Goal: Task Accomplishment & Management: Manage account settings

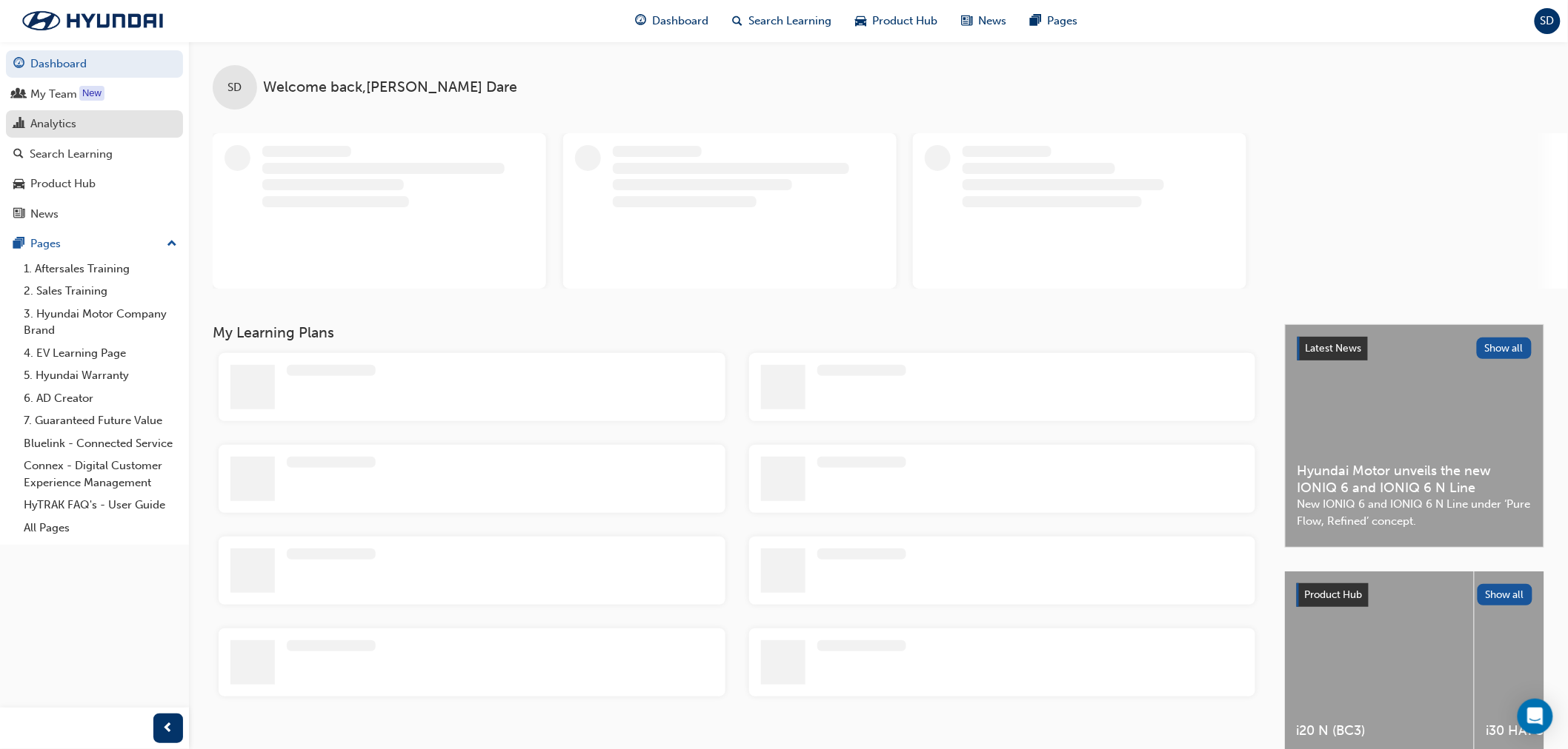
click at [82, 133] on div "Analytics" at bounding box center [94, 124] width 162 height 18
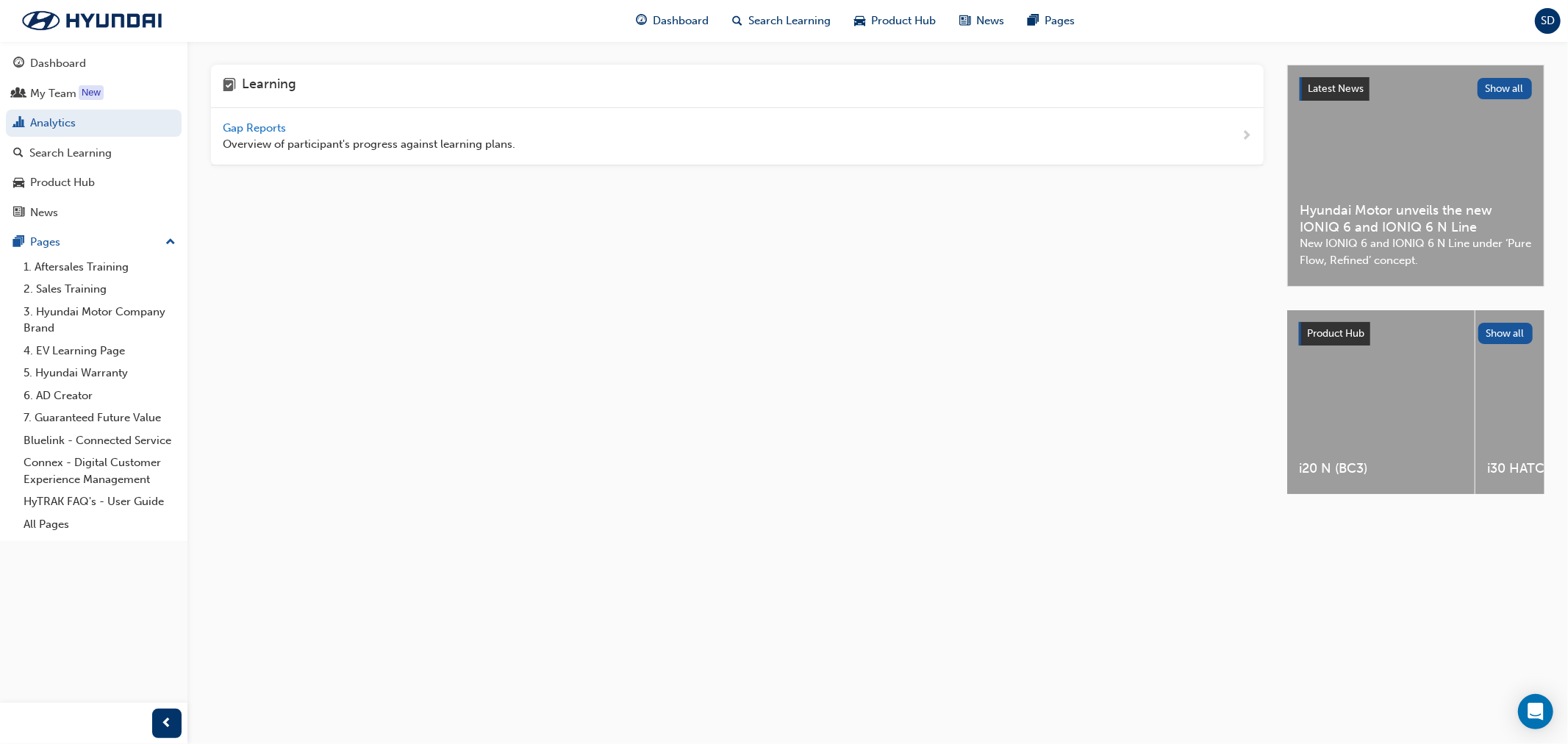
click at [276, 126] on span "Gap Reports" at bounding box center [256, 128] width 66 height 14
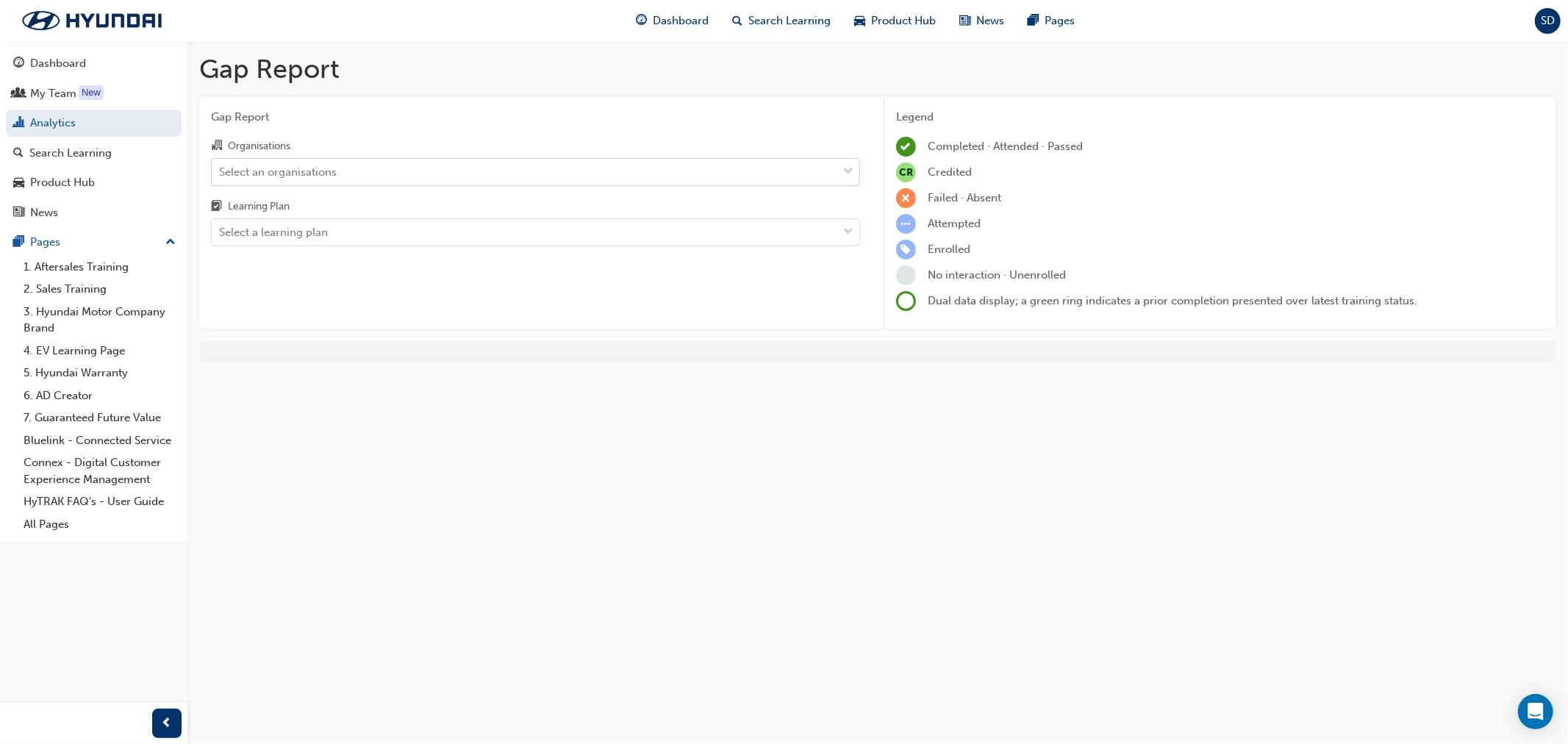
click at [348, 166] on div "Select an organisations" at bounding box center [524, 171] width 626 height 26
click at [220, 166] on input "Organisations Select an organisations" at bounding box center [220, 171] width 2 height 13
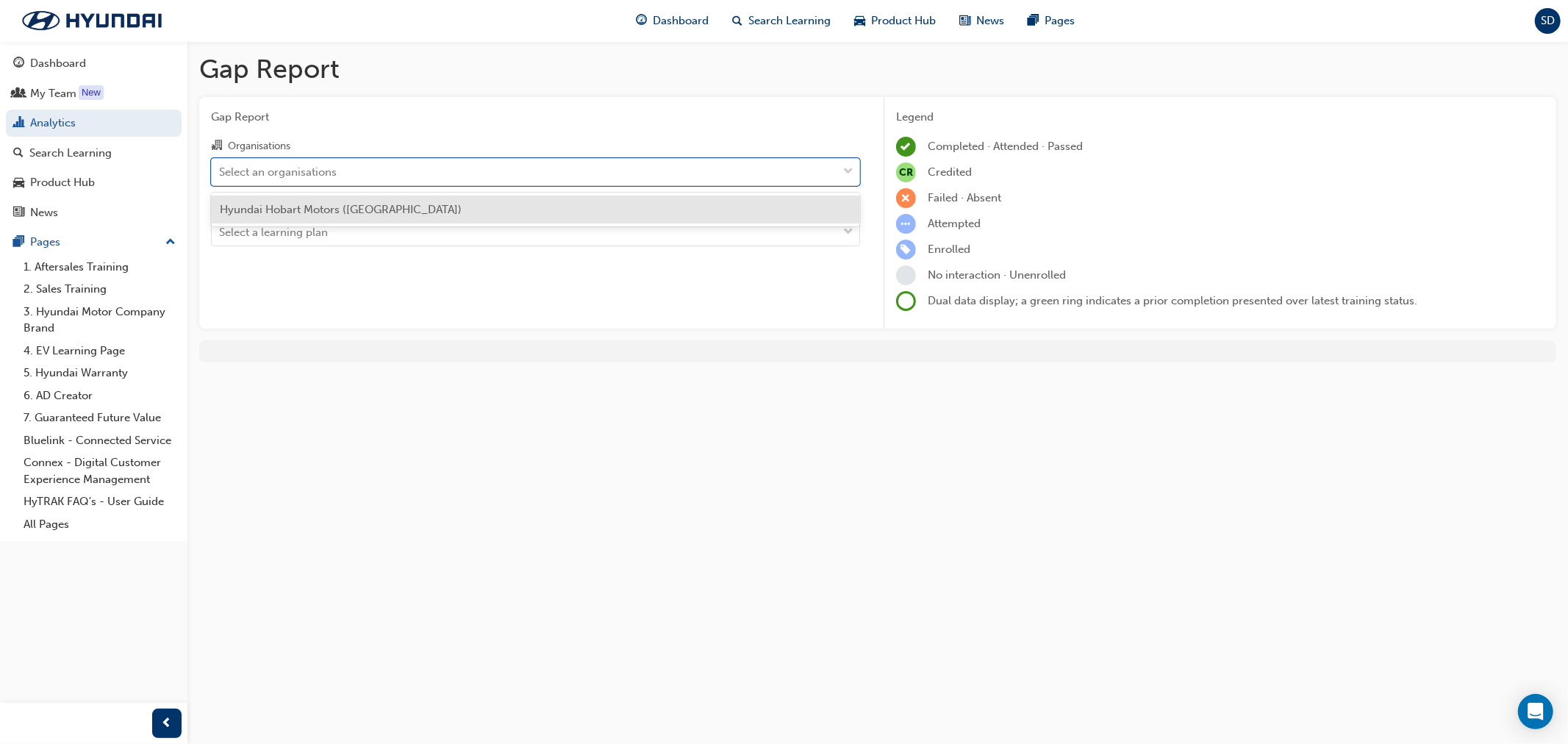
click at [350, 203] on span "Hyundai Hobart Motors ([GEOGRAPHIC_DATA])" at bounding box center [340, 210] width 242 height 14
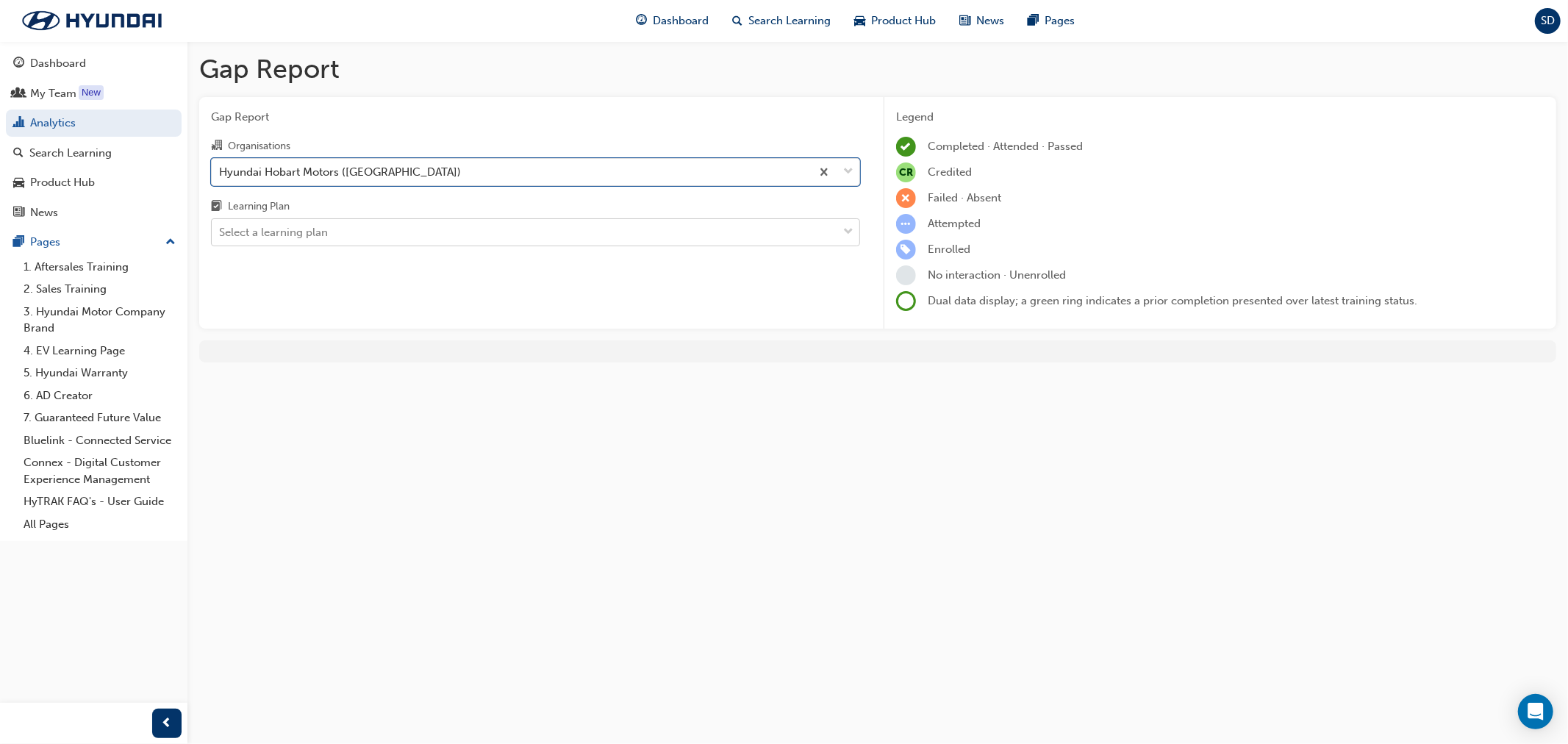
click at [362, 236] on div "Select a learning plan" at bounding box center [524, 233] width 626 height 26
click at [220, 236] on input "Learning Plan Select a learning plan" at bounding box center [220, 232] width 2 height 13
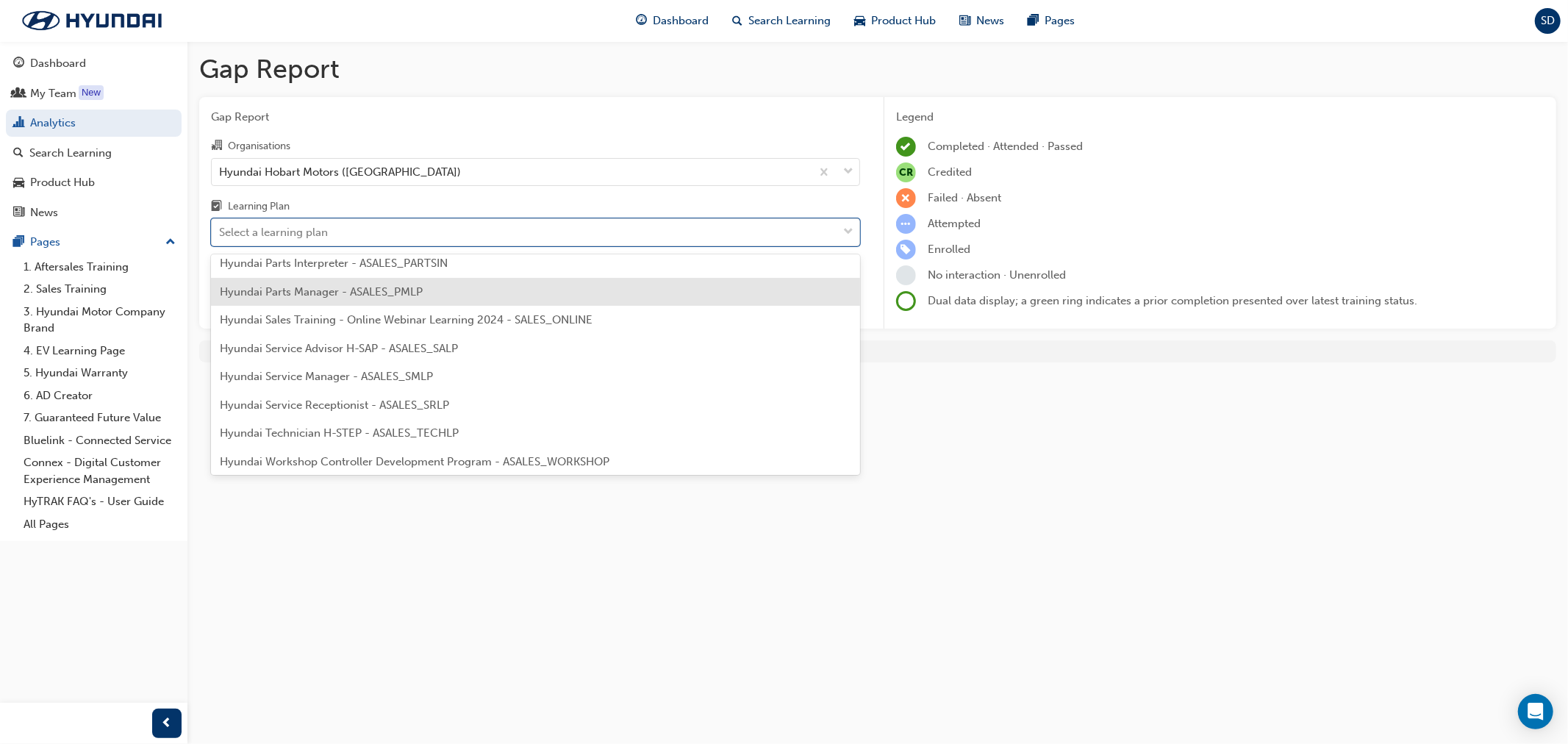
scroll to position [490, 0]
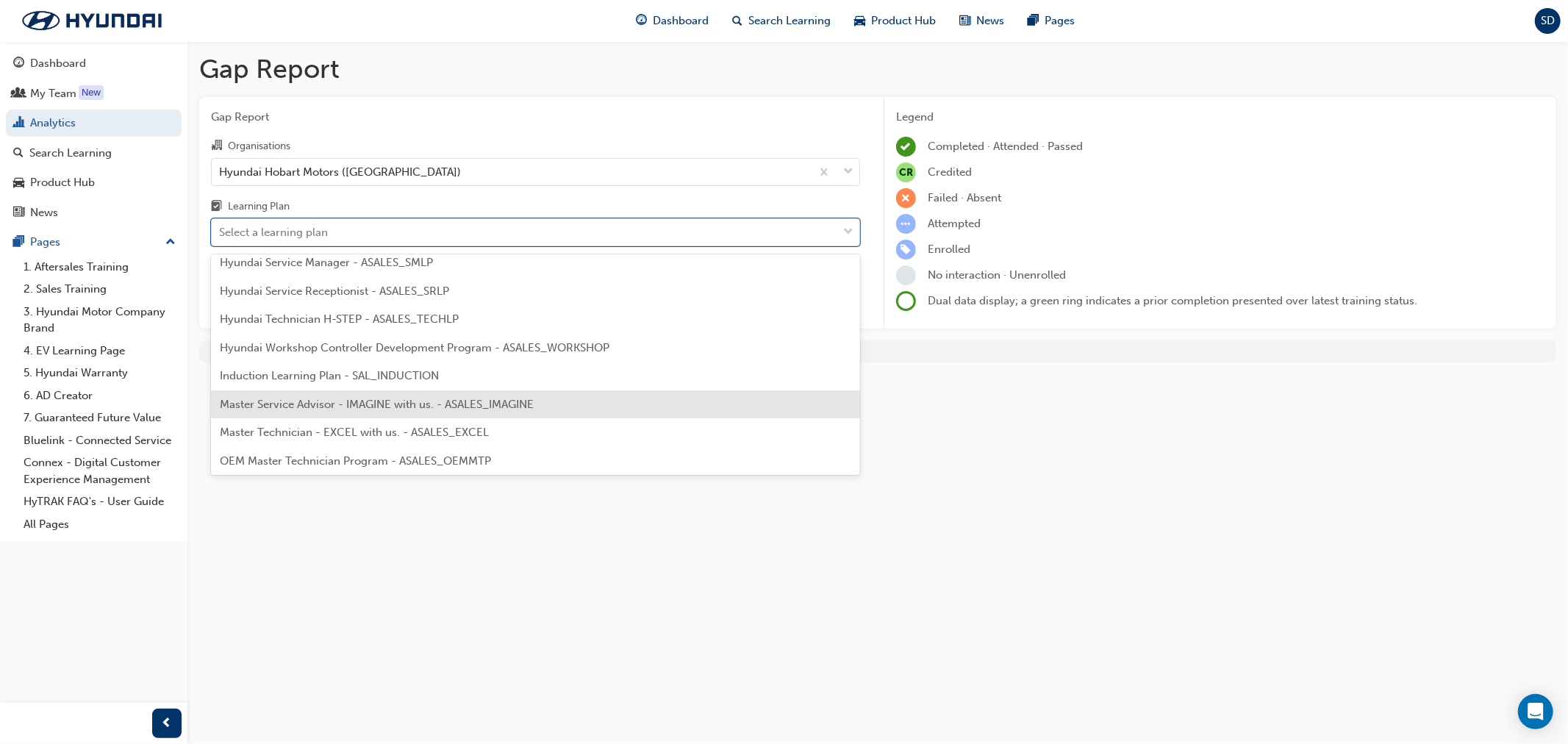
click at [486, 398] on span "Master Service Advisor - IMAGINE with us. - ASALES_IMAGINE" at bounding box center [377, 405] width 314 height 14
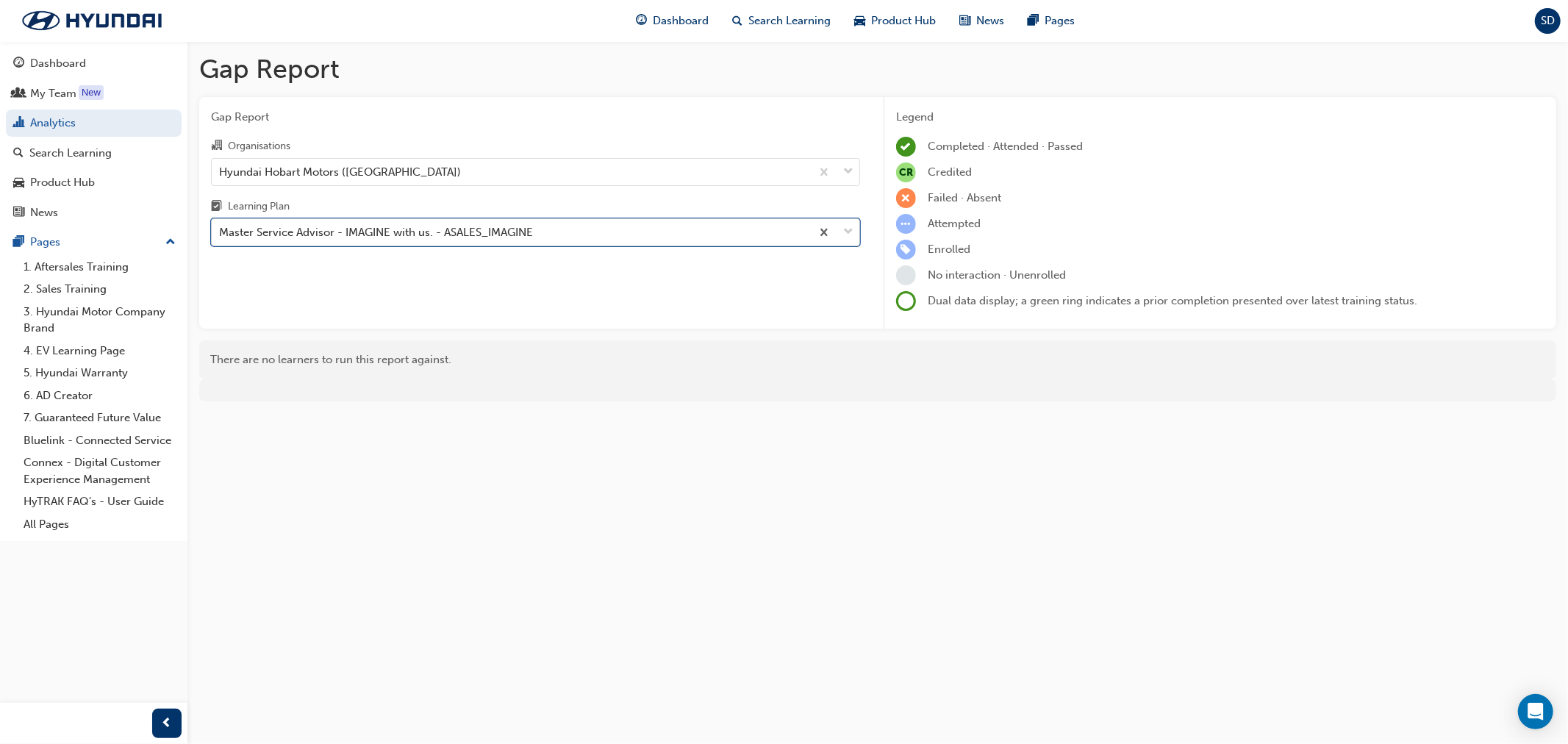
click at [505, 222] on div "Master Service Advisor - IMAGINE with us. - ASALES_IMAGINE" at bounding box center [511, 233] width 599 height 26
click at [220, 226] on input "Learning Plan option Master Service Advisor - IMAGINE with us. - ASALES_IMAGINE…" at bounding box center [220, 232] width 2 height 13
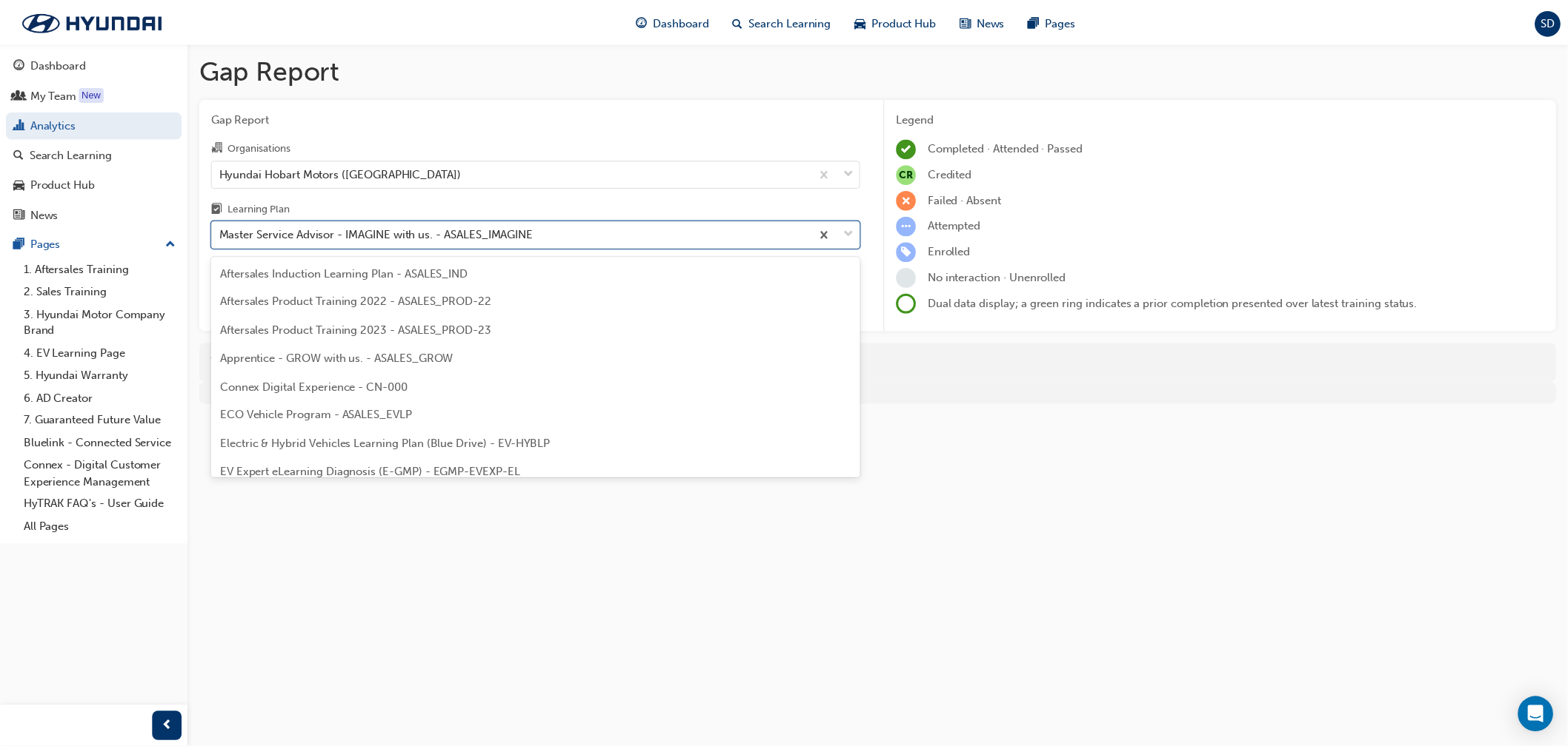
scroll to position [445, 0]
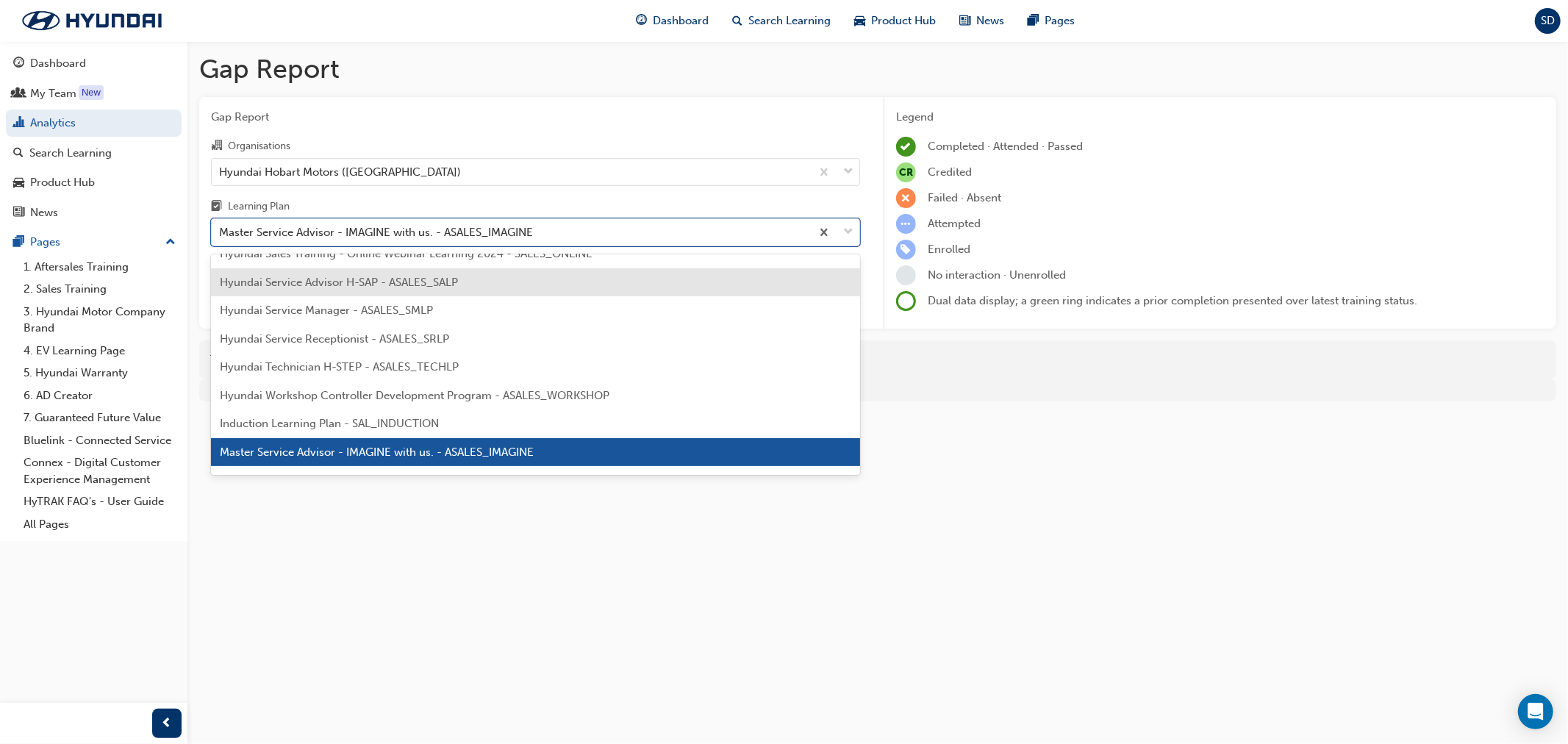
click at [490, 276] on div "Hyundai Service Advisor H-SAP - ASALES_SALP" at bounding box center [535, 282] width 649 height 29
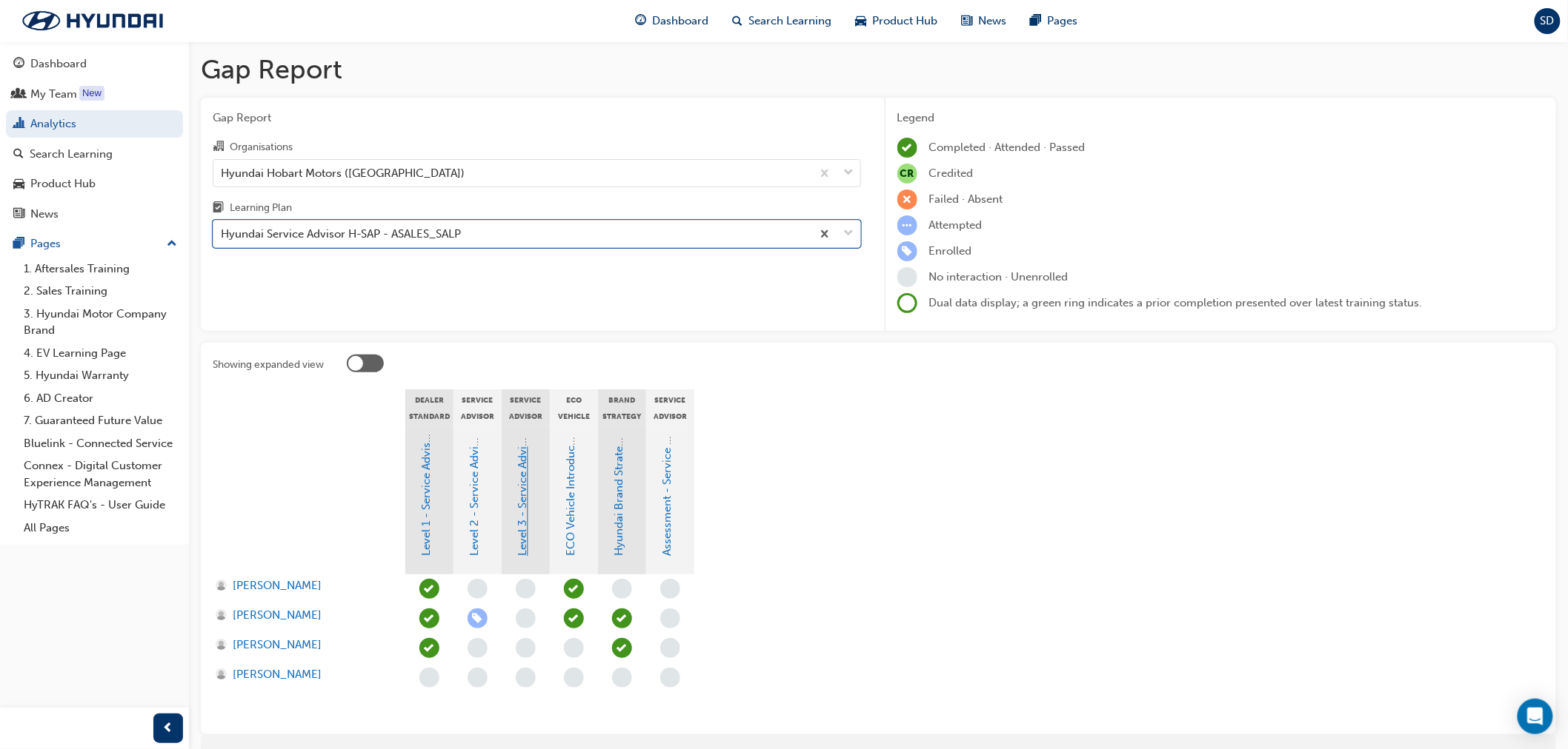
click at [523, 492] on link "Level 3 - Service Advisor Program" at bounding box center [523, 469] width 14 height 174
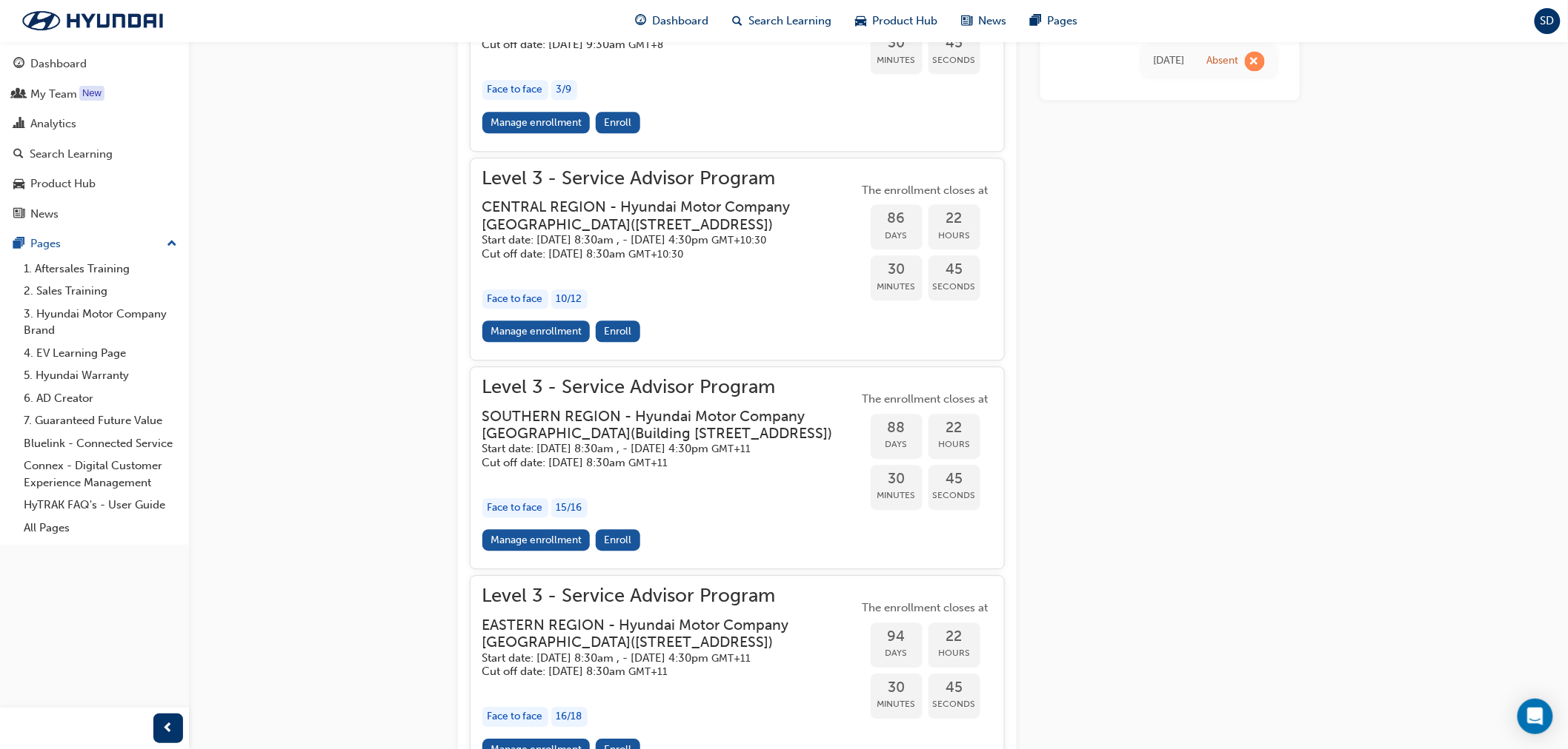
scroll to position [1427, 0]
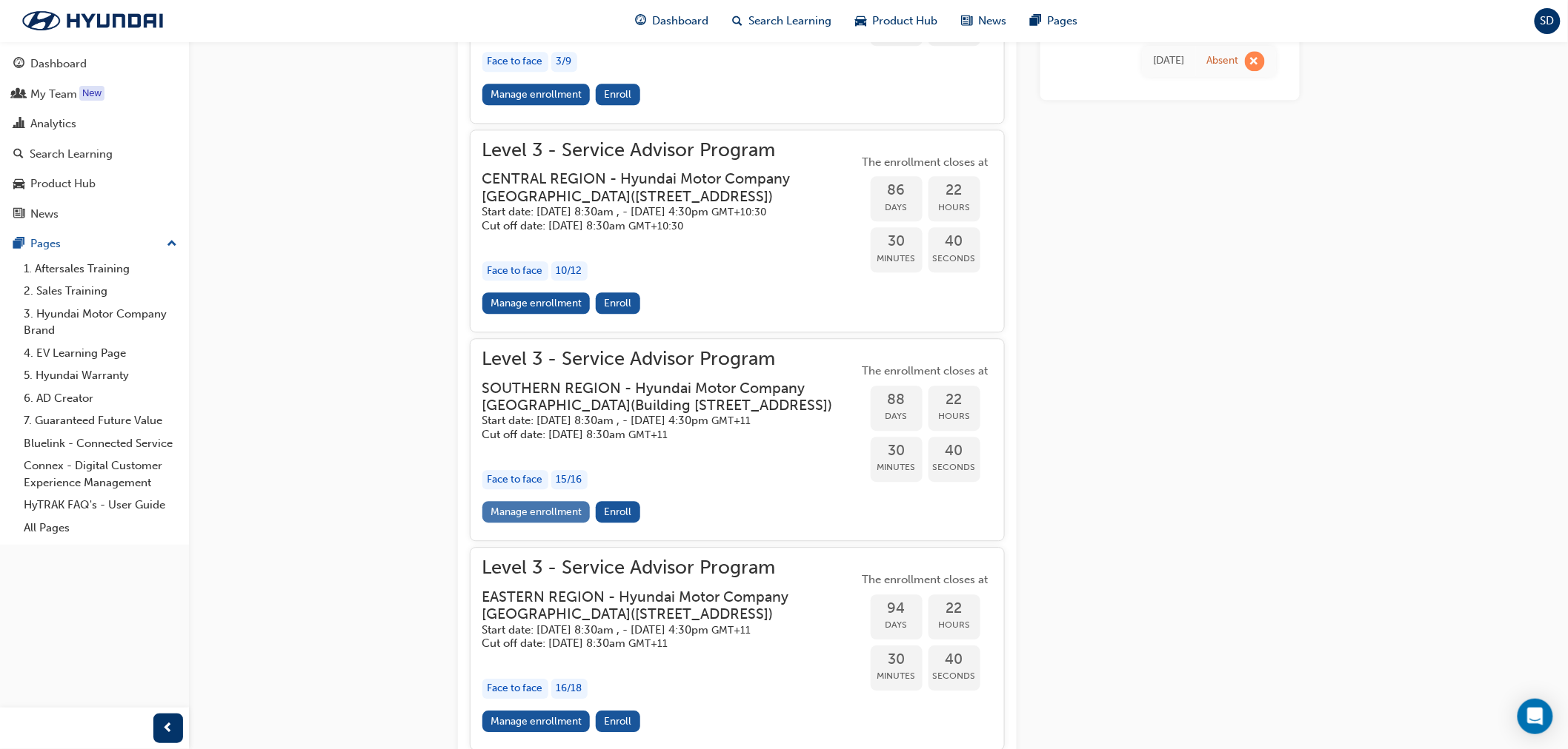
click at [553, 522] on link "Manage enrollment" at bounding box center [536, 512] width 108 height 21
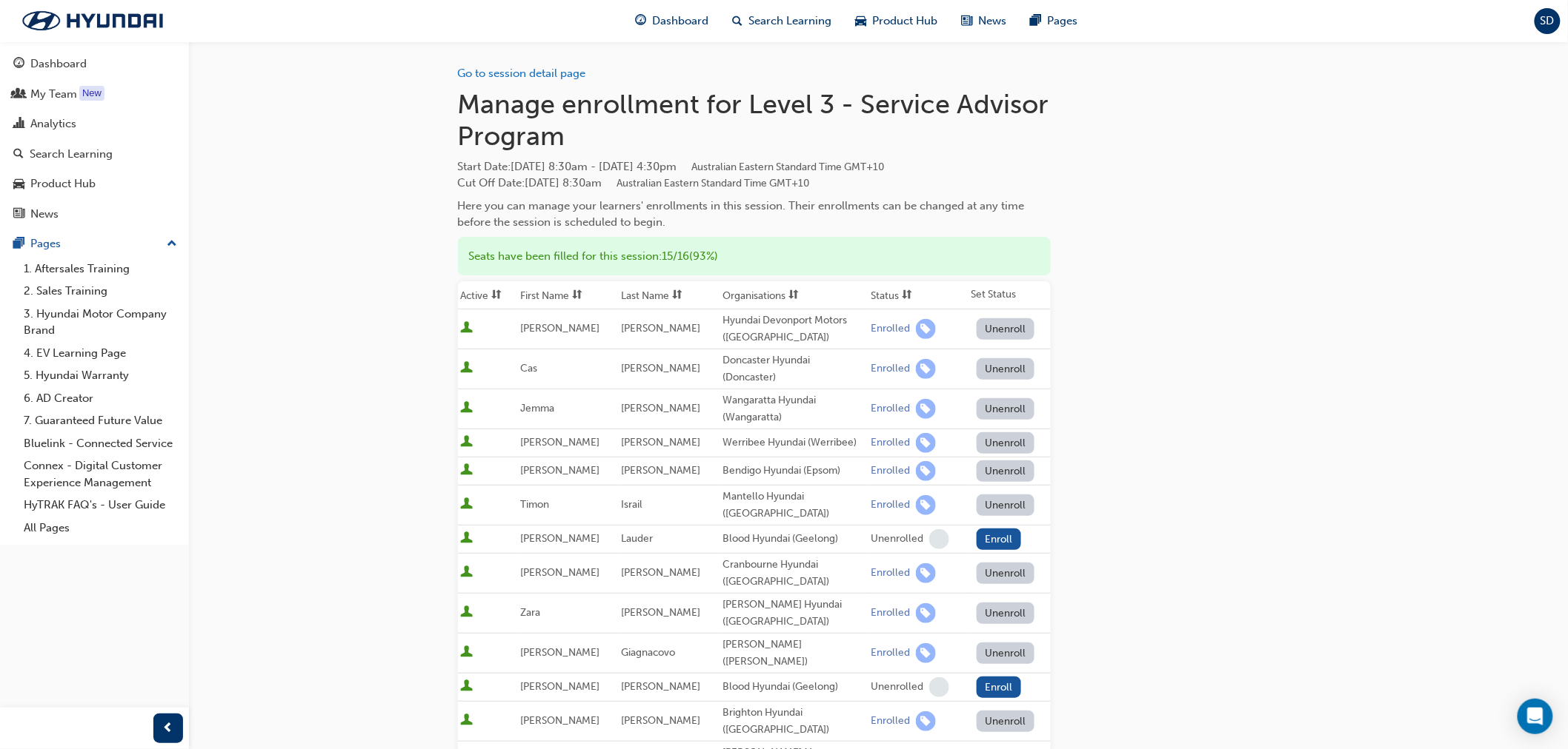
scroll to position [494, 0]
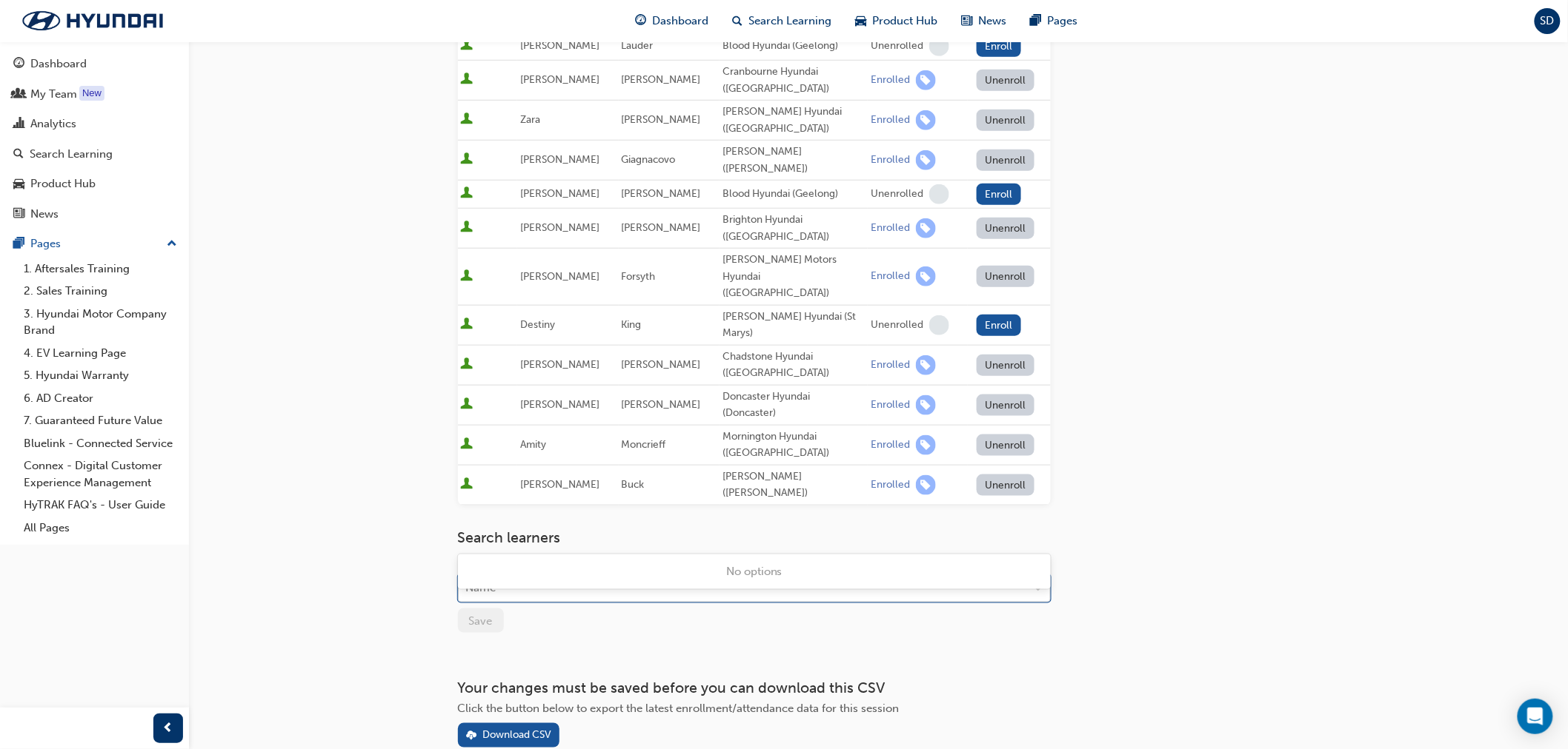
click at [664, 576] on div "Name" at bounding box center [743, 589] width 569 height 26
type input "[PERSON_NAME]"
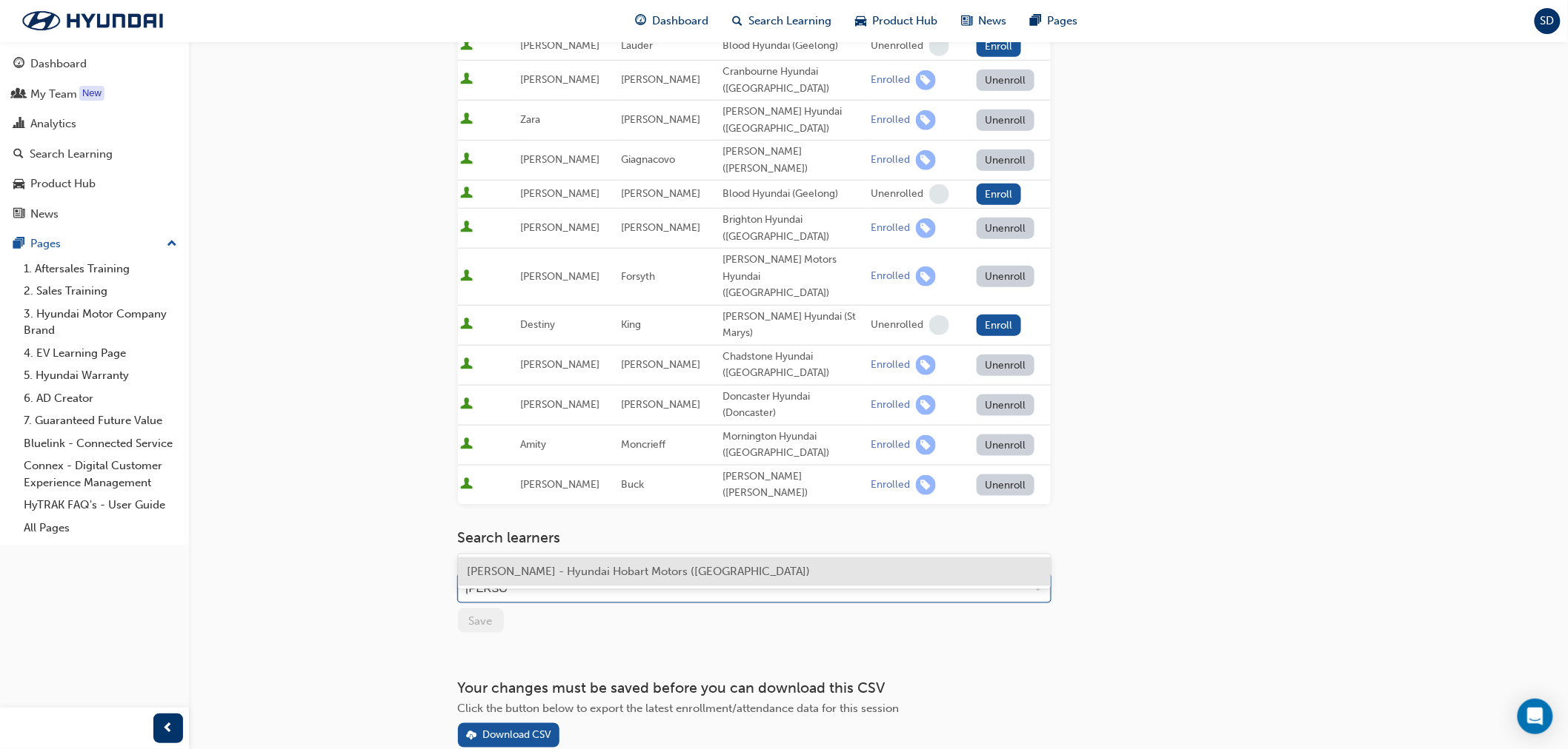
click at [825, 567] on div "[PERSON_NAME] - Hyundai Hobart Motors ([GEOGRAPHIC_DATA])" at bounding box center [754, 572] width 593 height 29
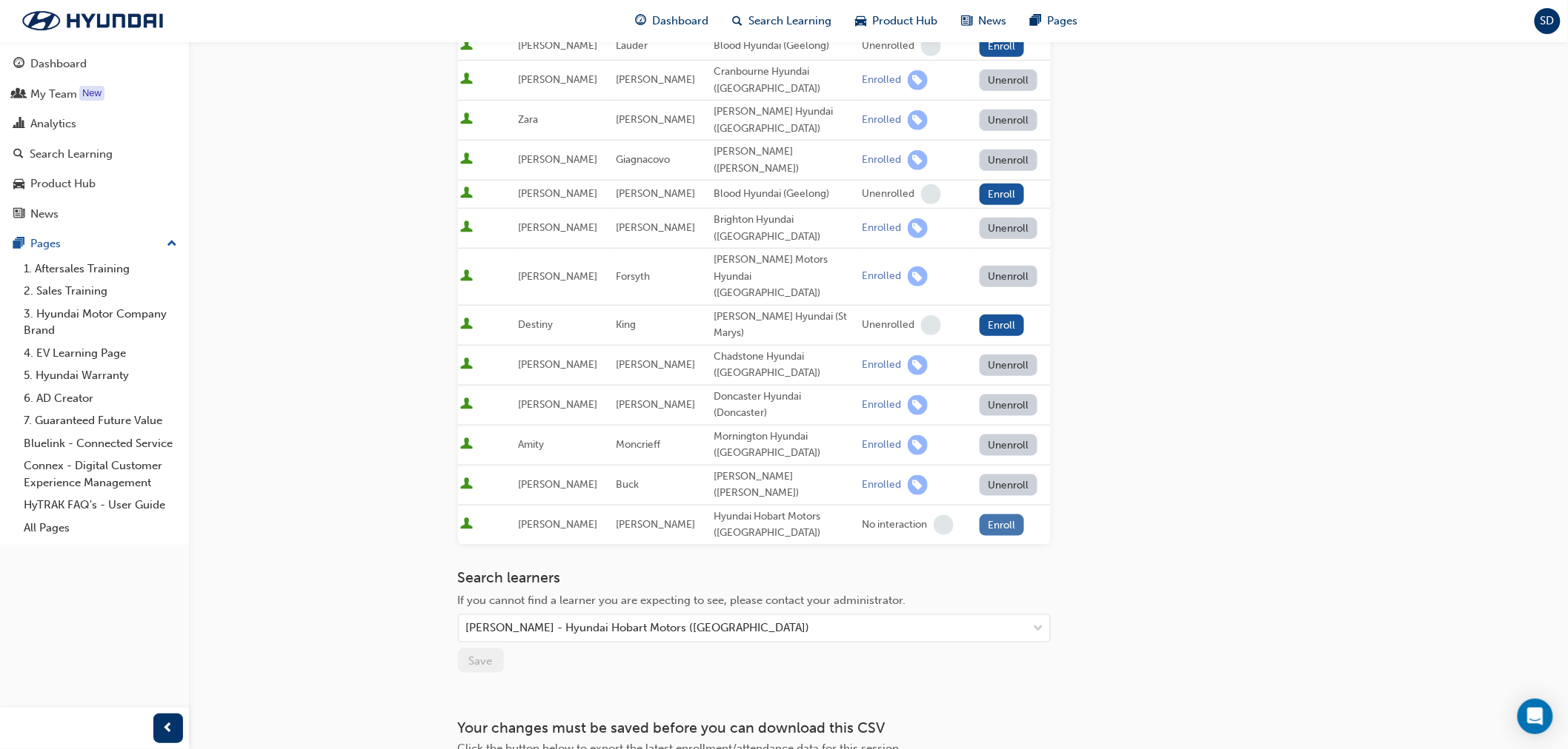
click at [990, 515] on button "Enroll" at bounding box center [1001, 525] width 44 height 21
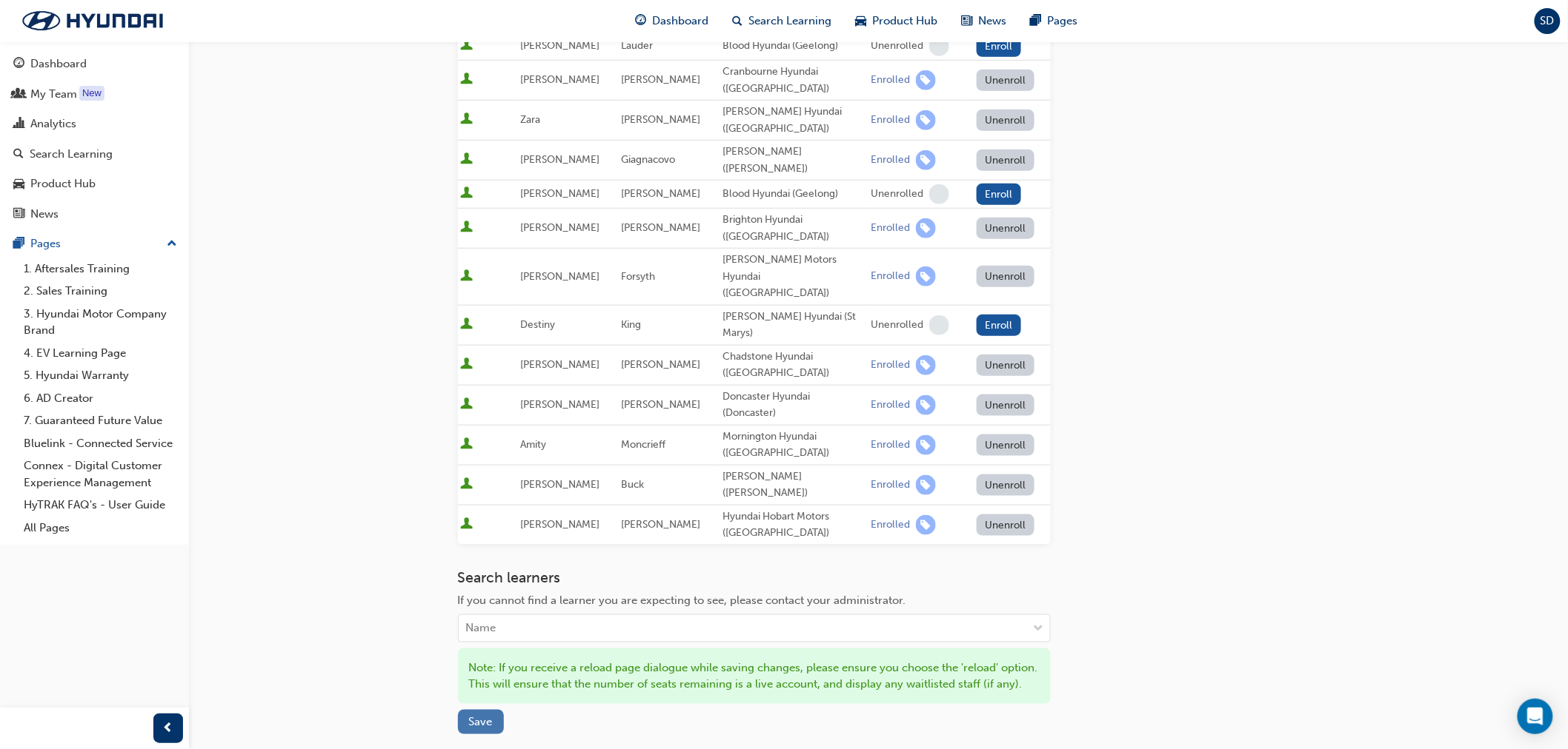
click at [479, 716] on span "Save" at bounding box center [480, 723] width 24 height 14
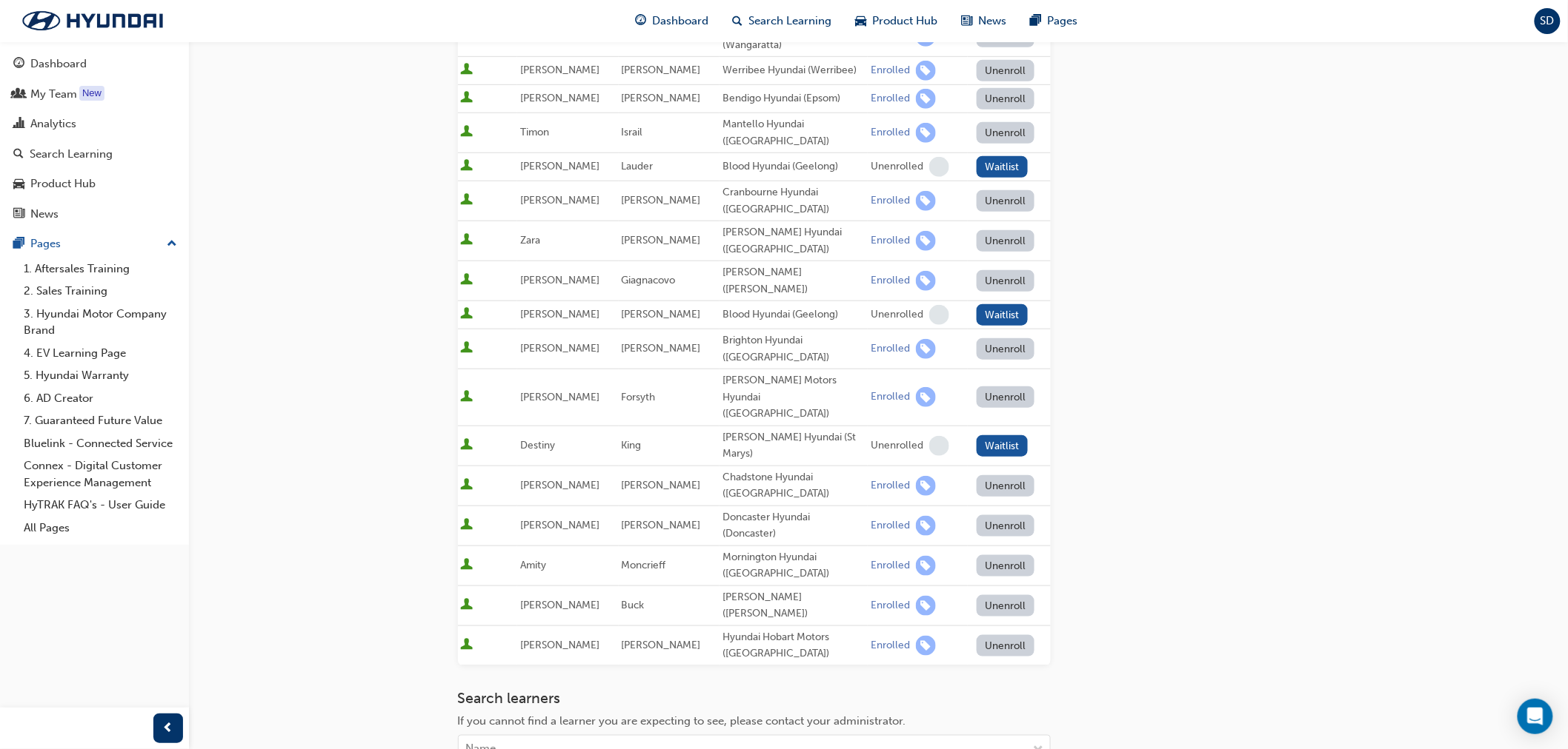
scroll to position [561, 0]
